Goal: Information Seeking & Learning: Learn about a topic

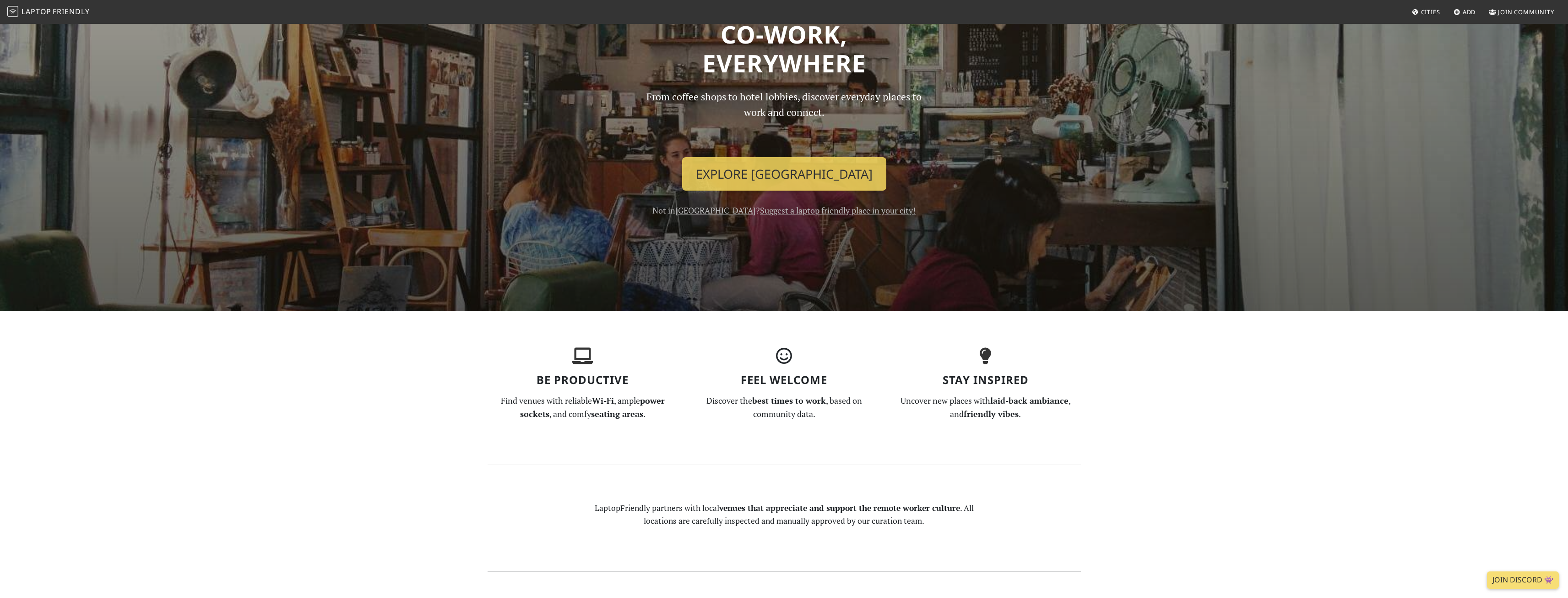
scroll to position [91, 0]
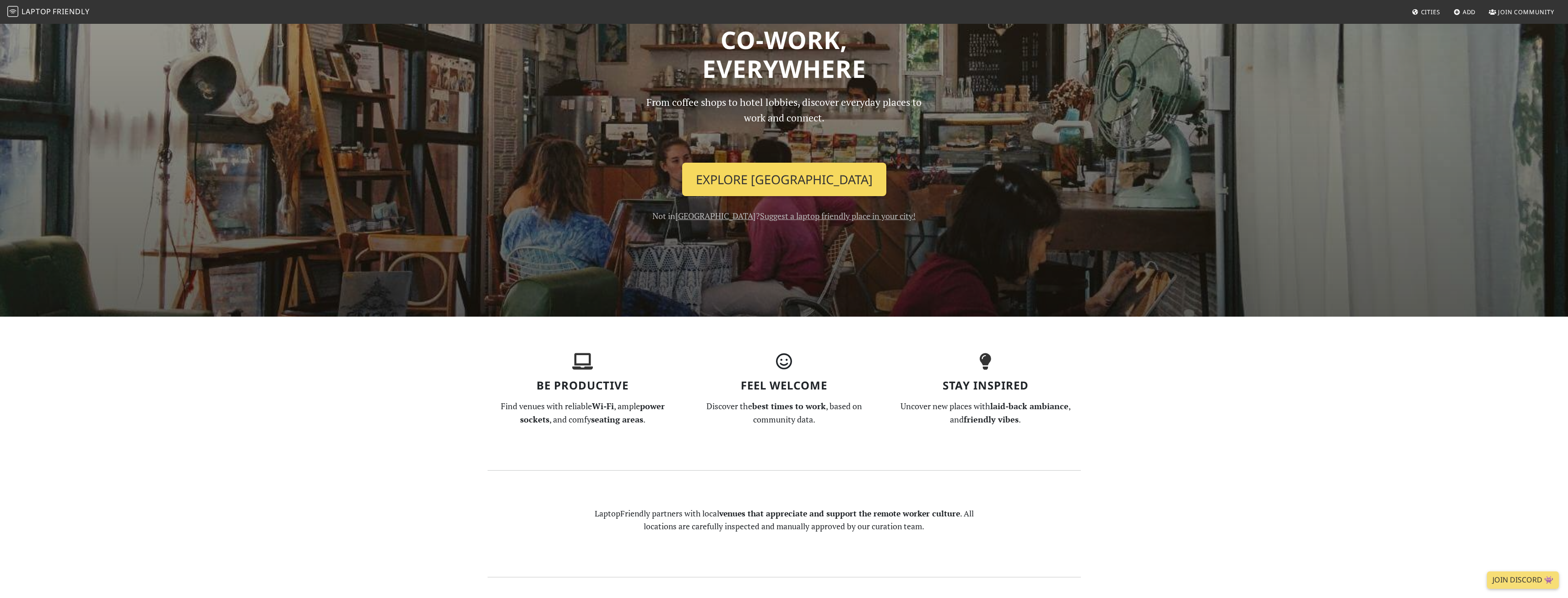
click at [787, 180] on link "Explore Singapore" at bounding box center [784, 180] width 204 height 34
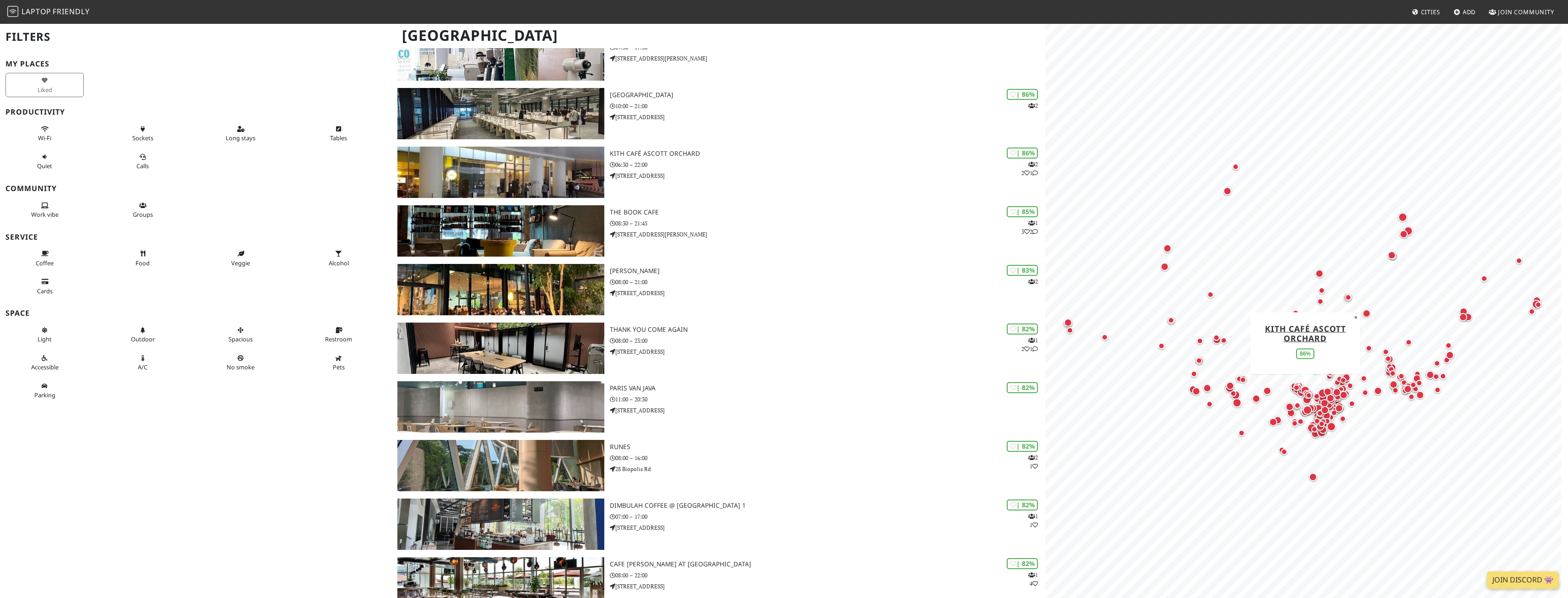
scroll to position [275, 0]
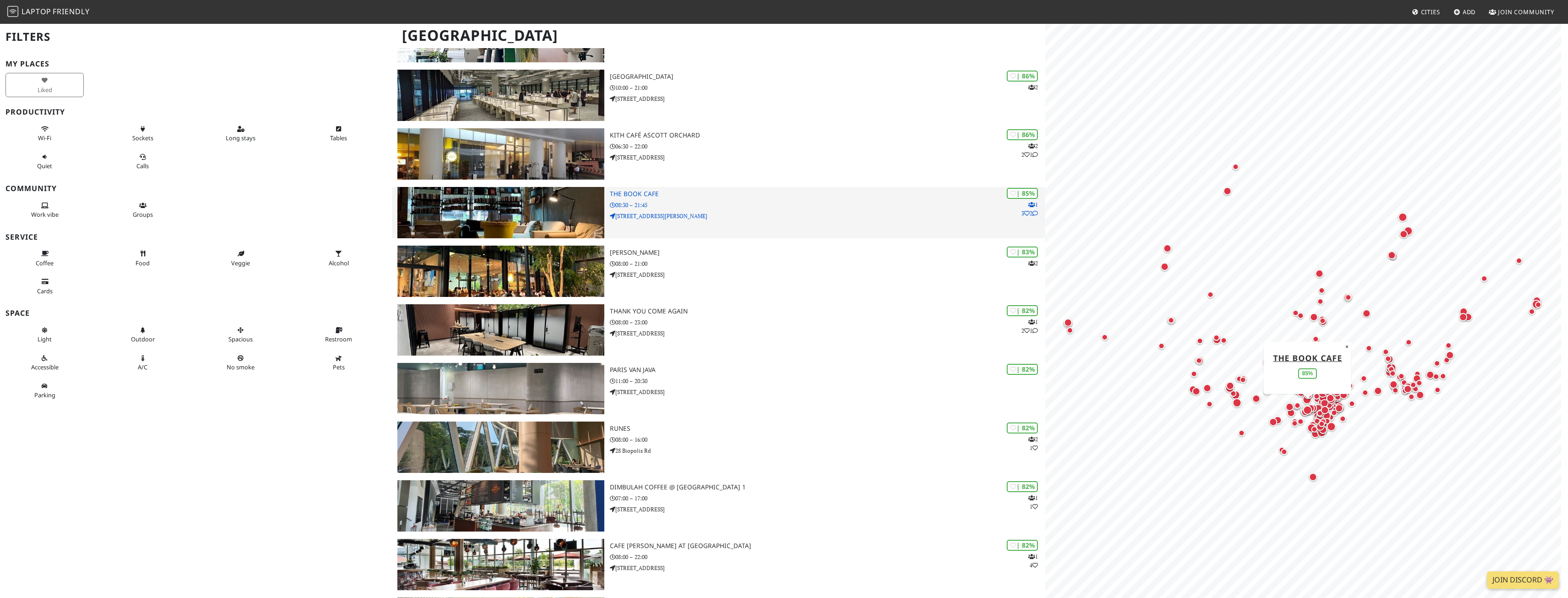
click at [793, 220] on p "[STREET_ADDRESS][PERSON_NAME]" at bounding box center [827, 216] width 435 height 9
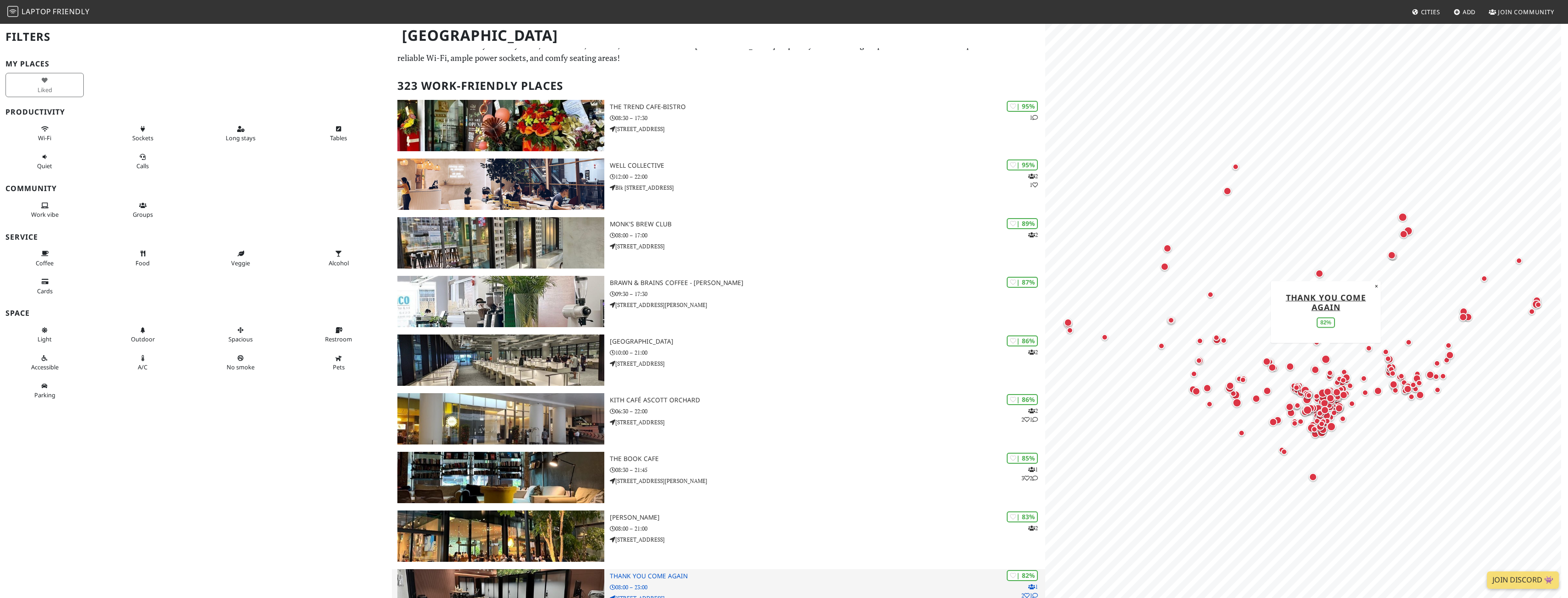
scroll to position [0, 0]
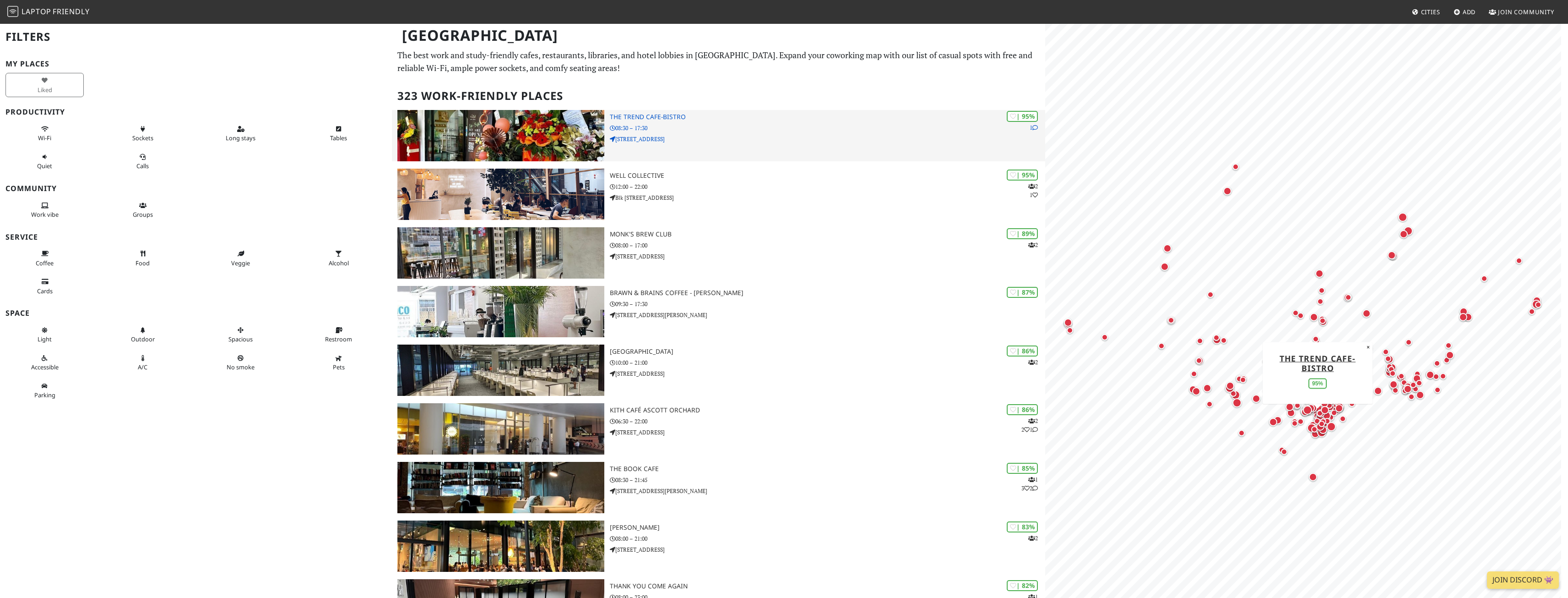
click at [746, 127] on p "08:30 – 17:30" at bounding box center [827, 128] width 435 height 9
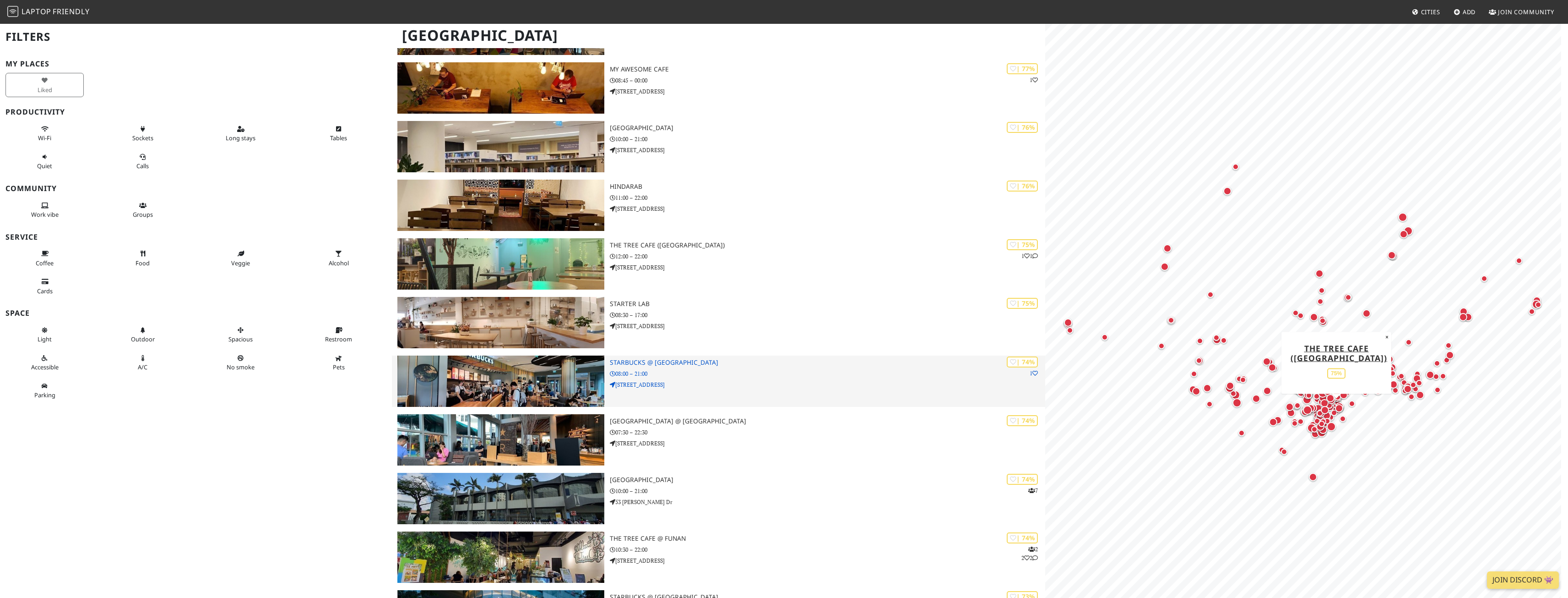
scroll to position [1969, 0]
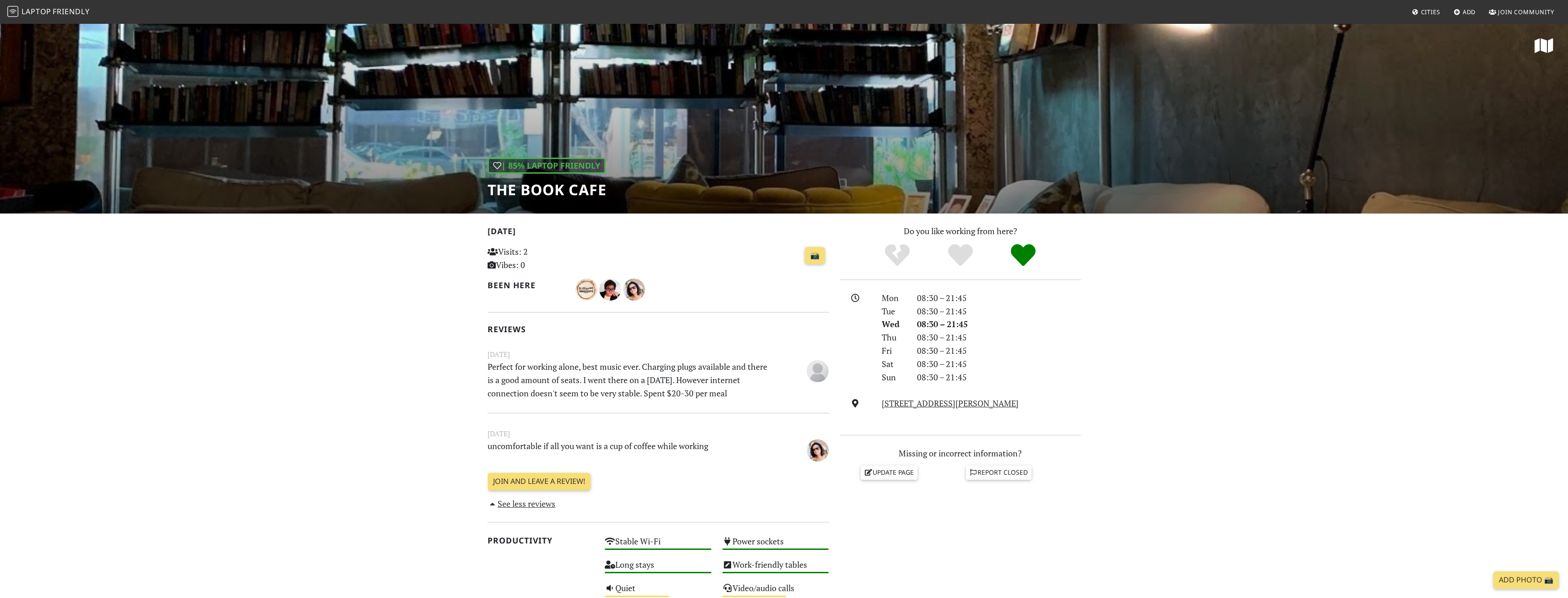
click at [1213, 90] on div "| 85% Laptop Friendly The Book Cafe" at bounding box center [784, 118] width 1568 height 191
click at [962, 168] on div "| 85% Laptop Friendly The Book Cafe" at bounding box center [784, 118] width 1568 height 191
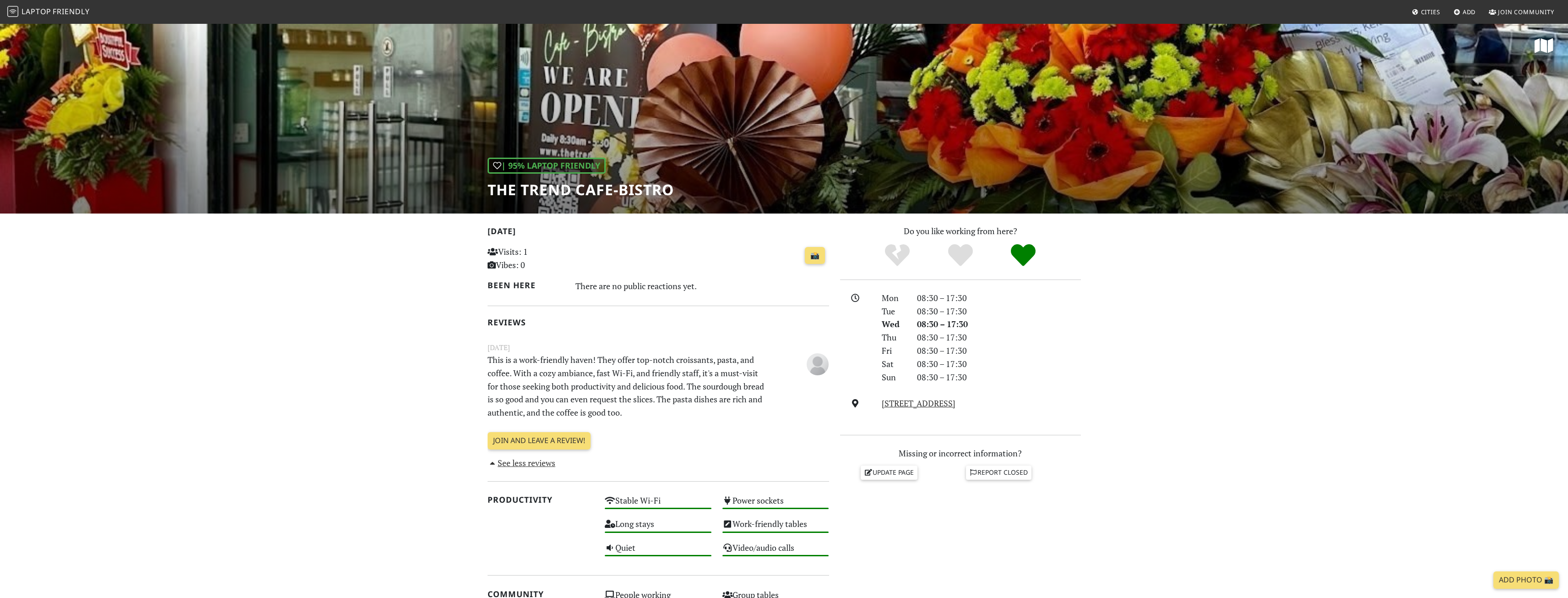
drag, startPoint x: 750, startPoint y: 125, endPoint x: 744, endPoint y: 130, distance: 7.8
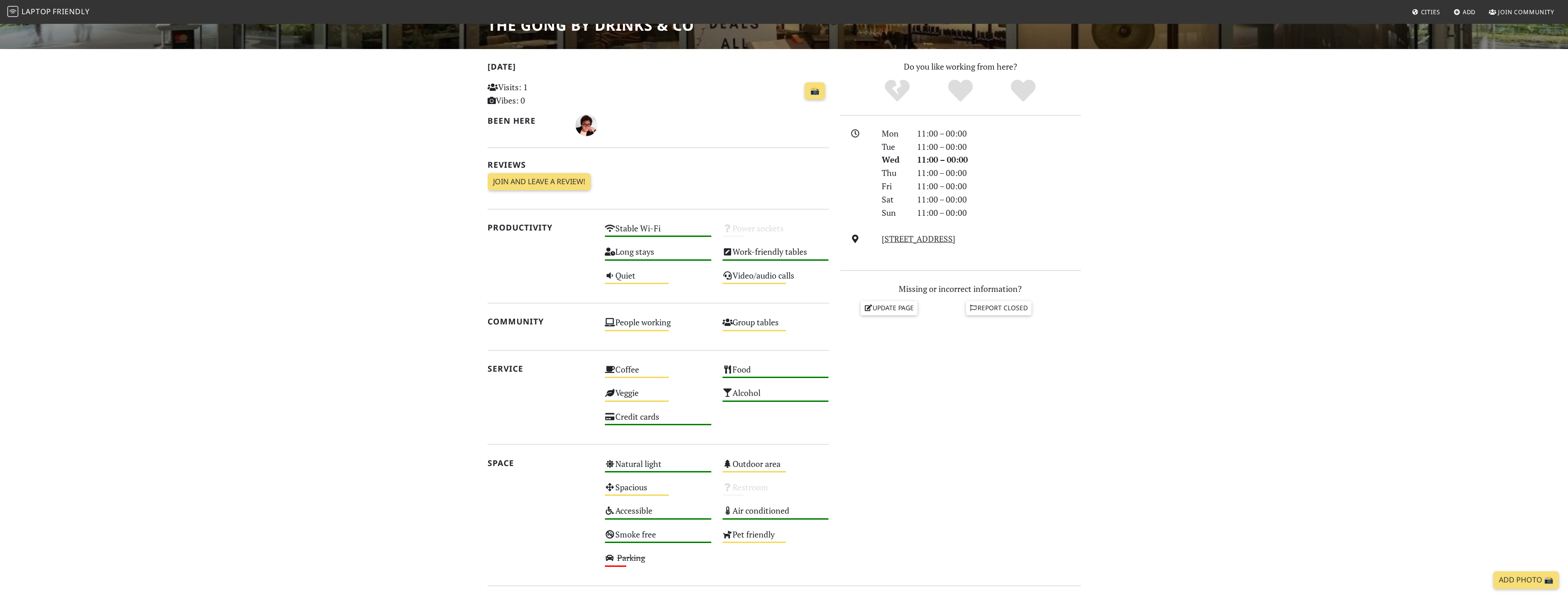
scroll to position [229, 0]
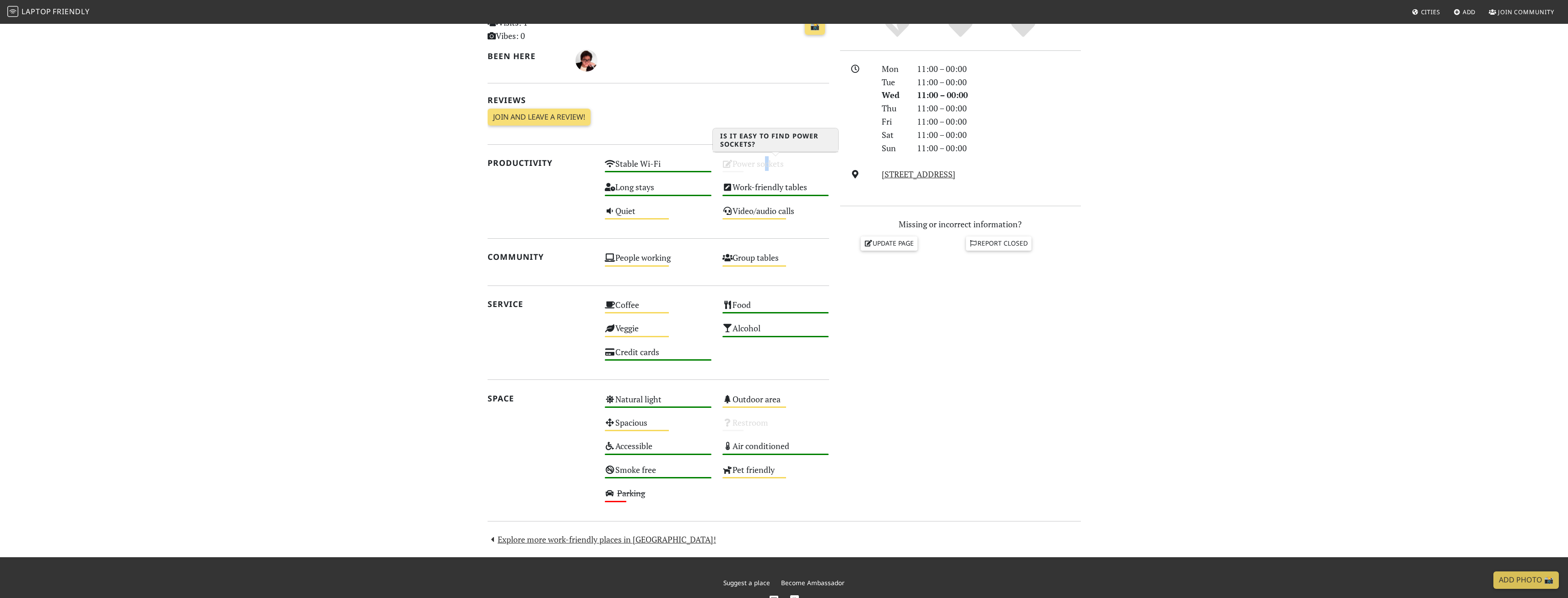
click at [765, 164] on div "Power sockets Unknown" at bounding box center [775, 167] width 117 height 23
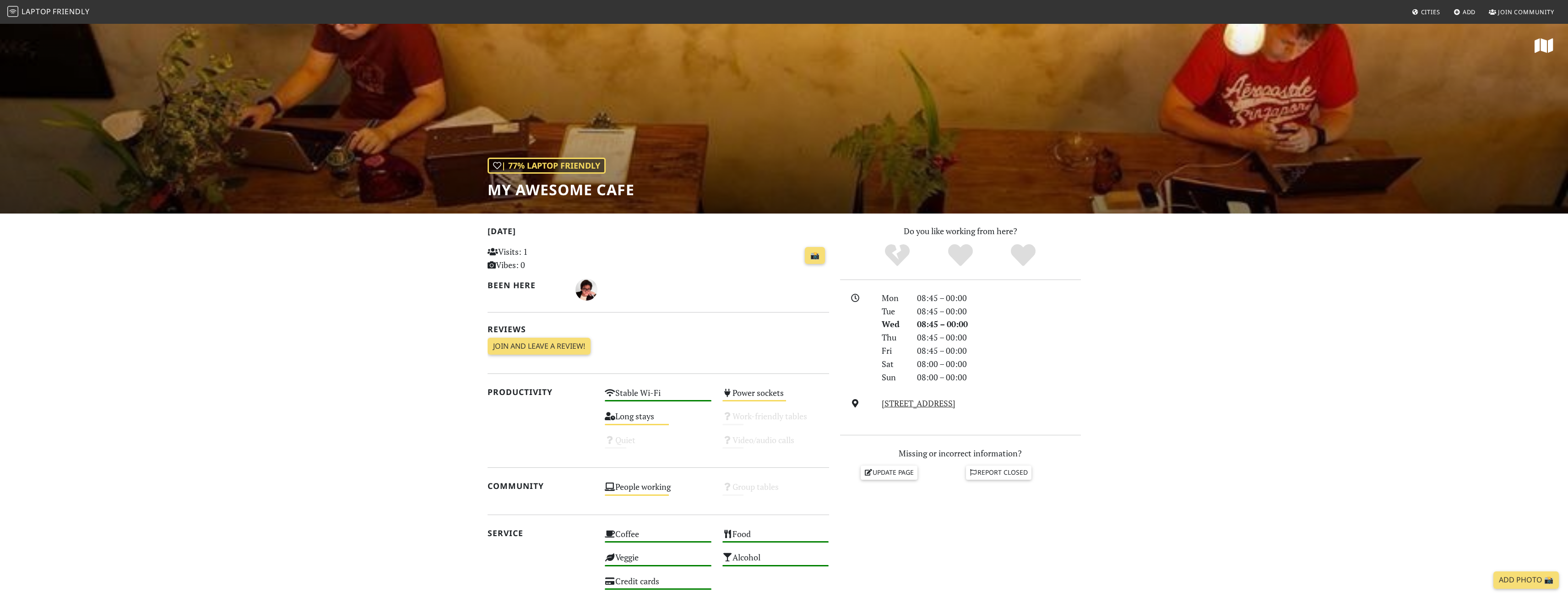
click at [745, 156] on div "| 77% Laptop Friendly My Awesome Cafe" at bounding box center [784, 118] width 1568 height 191
